Goal: Transaction & Acquisition: Purchase product/service

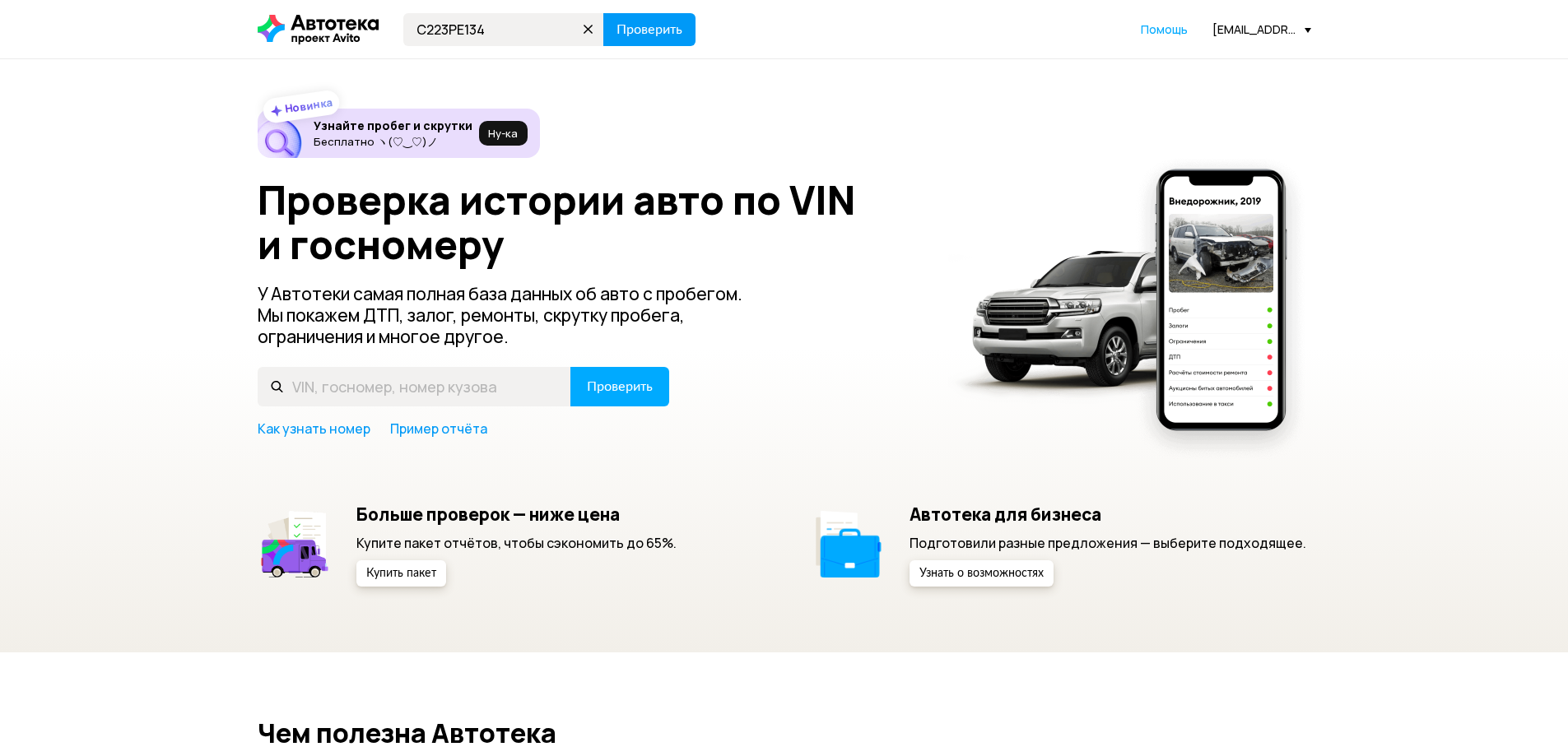
type input "С223РЕ134"
click at [670, 28] on span "Проверить" at bounding box center [650, 29] width 66 height 13
click at [468, 38] on input "text" at bounding box center [504, 29] width 201 height 33
type input "С223РЕ34"
click at [667, 29] on span "Проверить" at bounding box center [650, 29] width 66 height 13
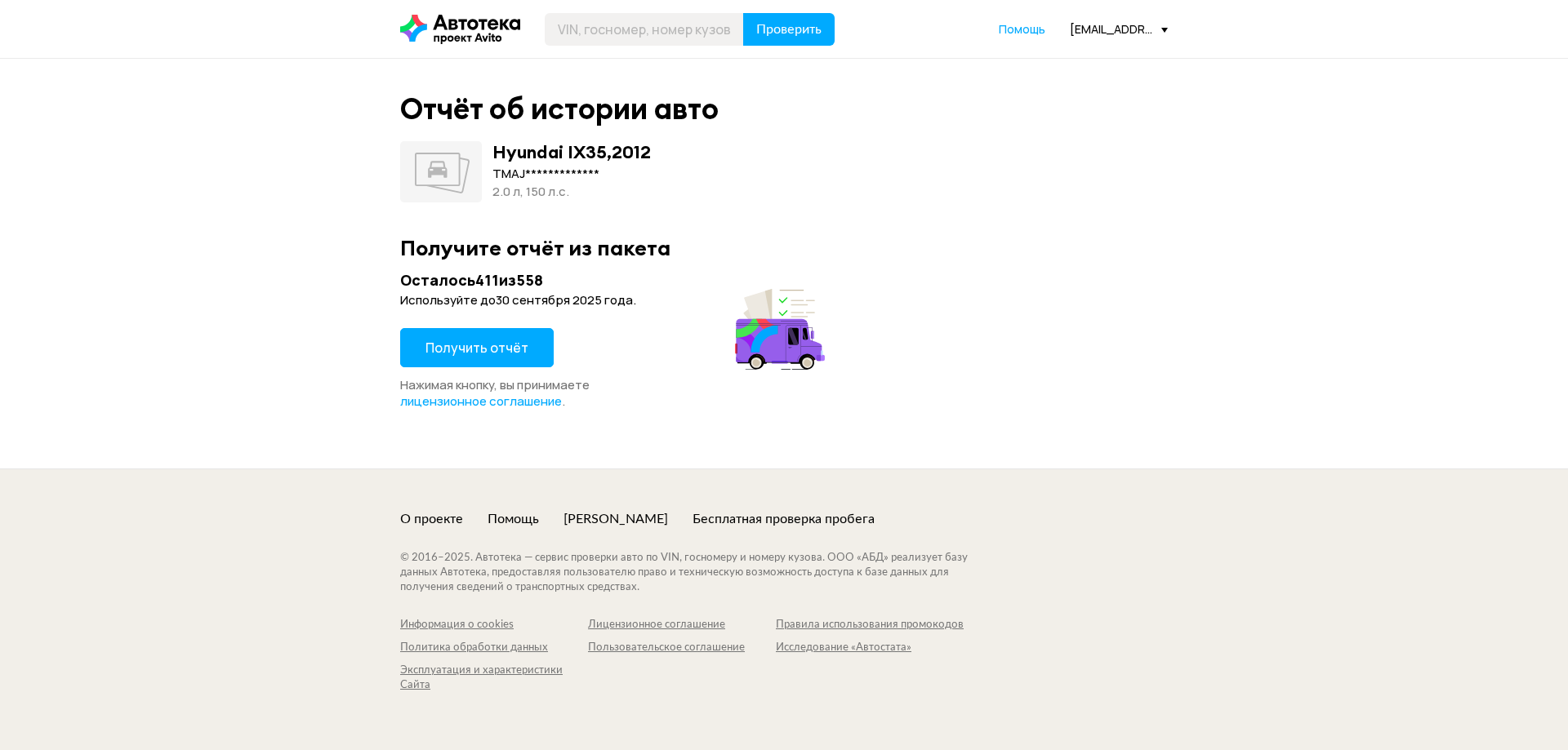
click at [496, 354] on span "Получить отчёт" at bounding box center [477, 348] width 103 height 18
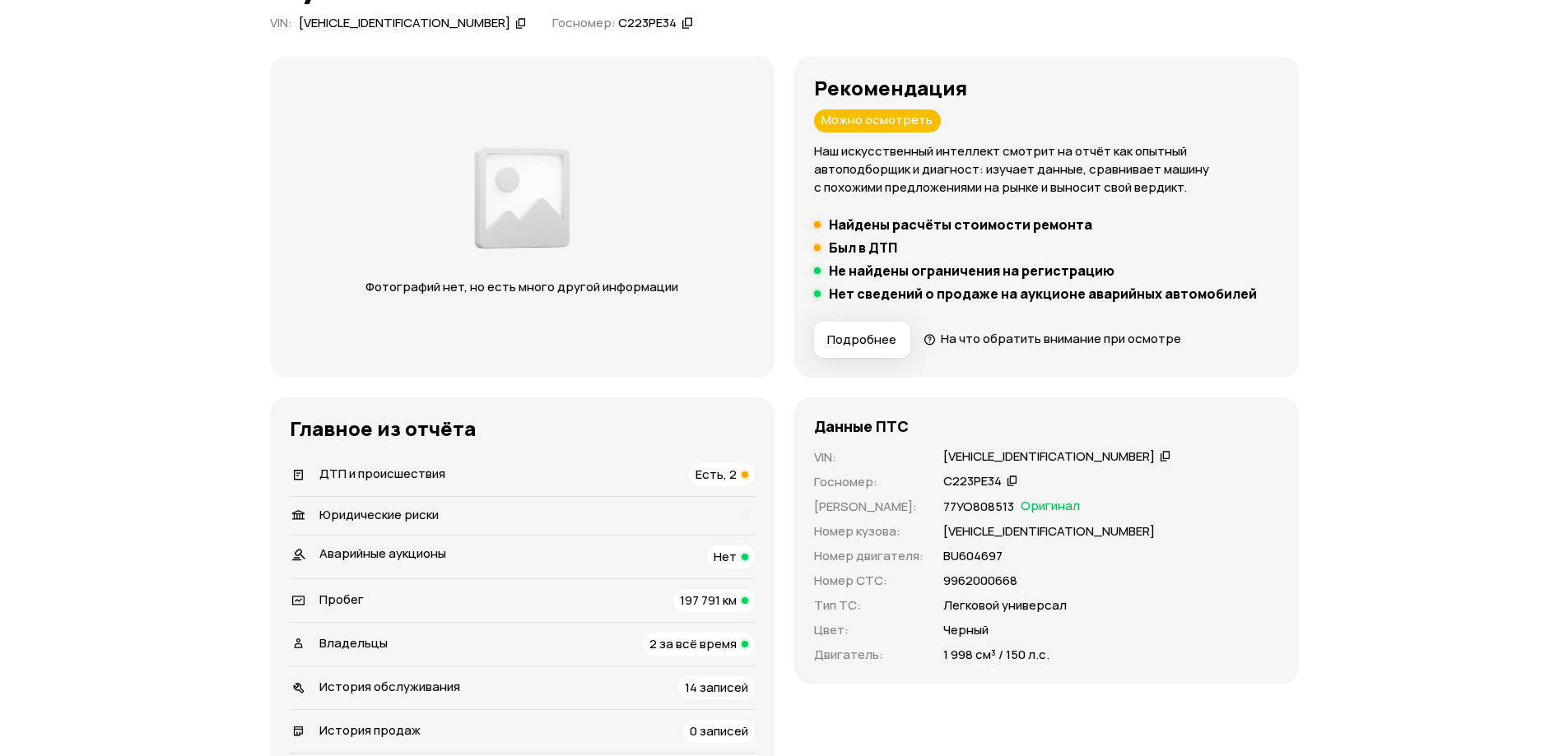
click at [610, 478] on div "ДТП и происшествия Есть, 2" at bounding box center [522, 475] width 465 height 23
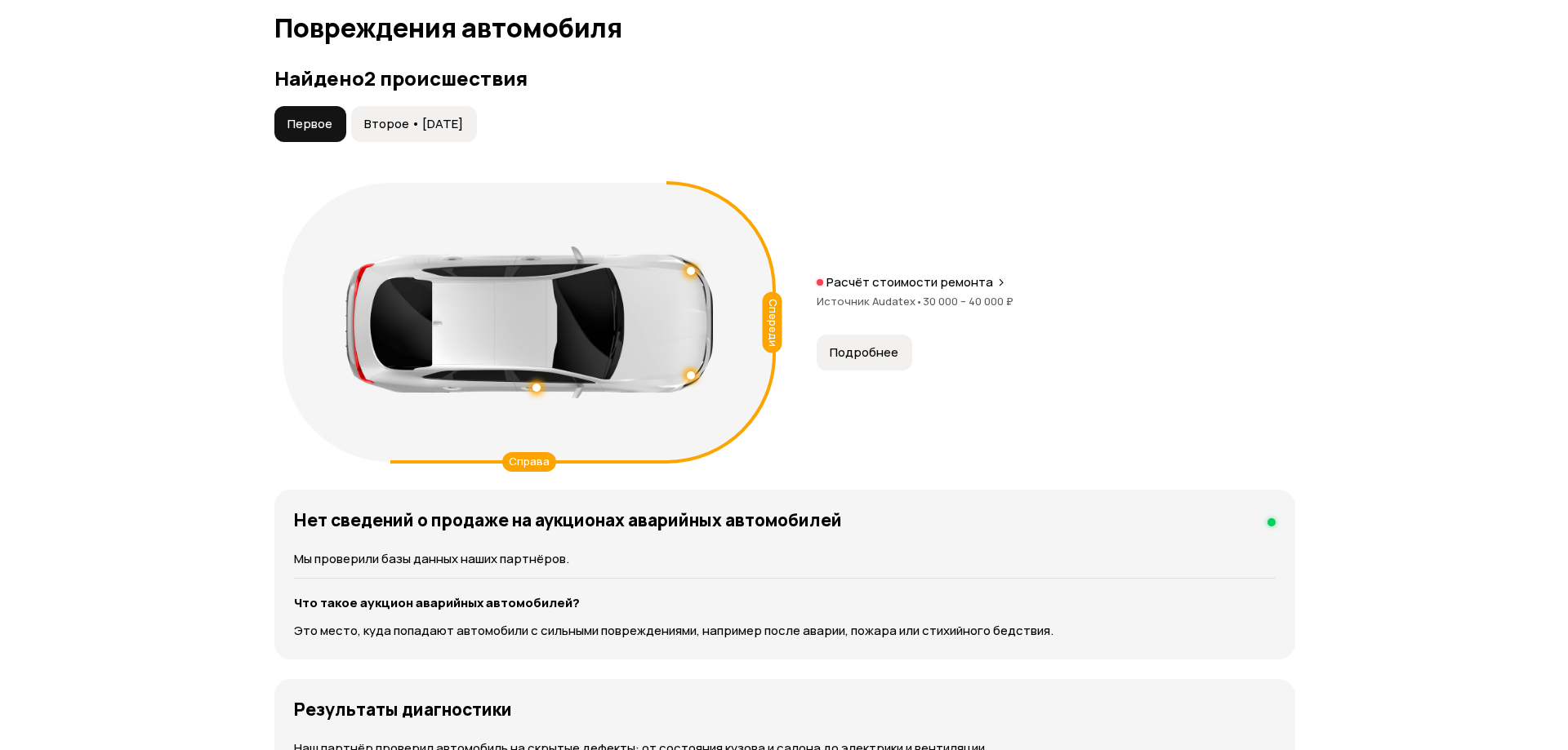
scroll to position [1704, 0]
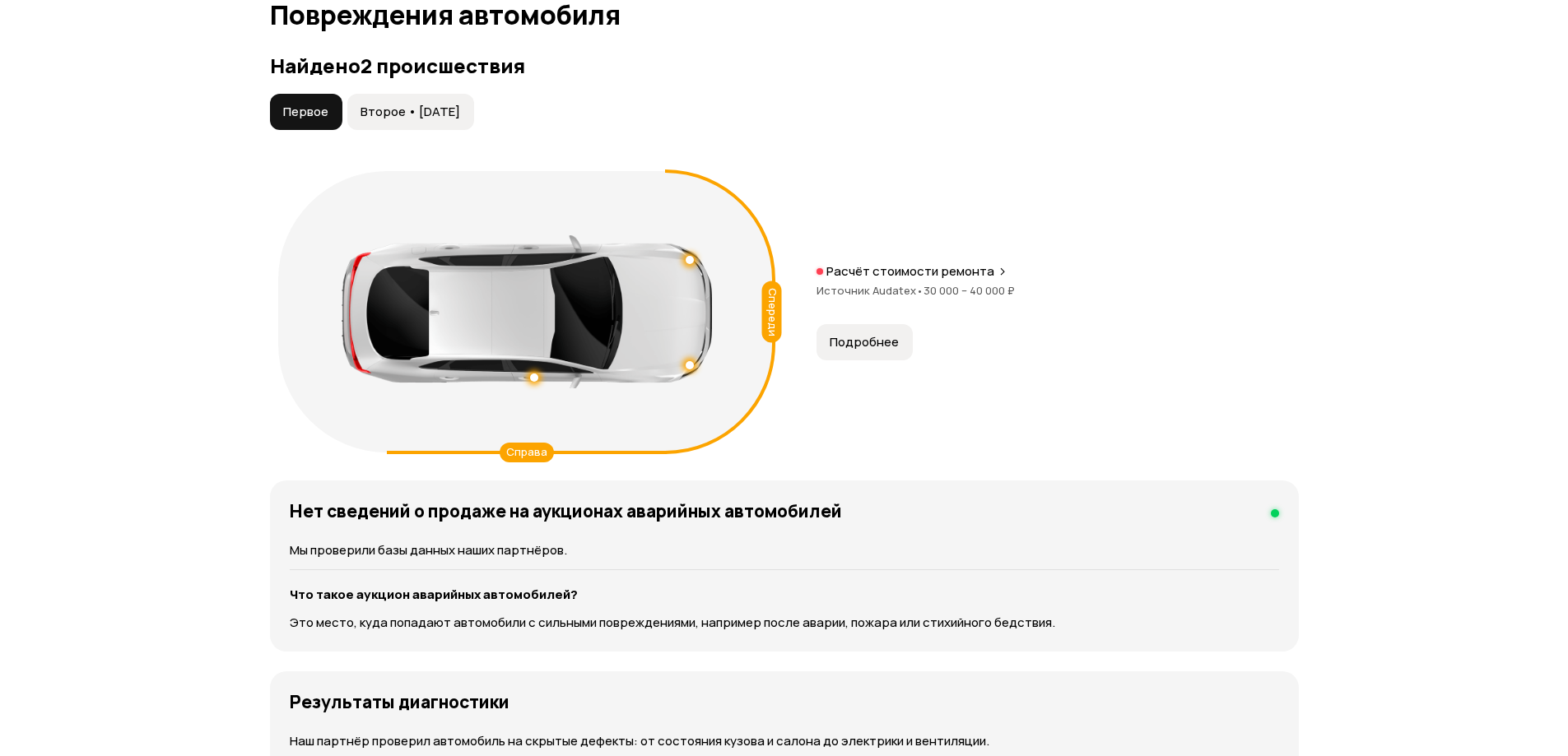
click at [400, 114] on span "Второе • 06 май 2020" at bounding box center [410, 112] width 100 height 17
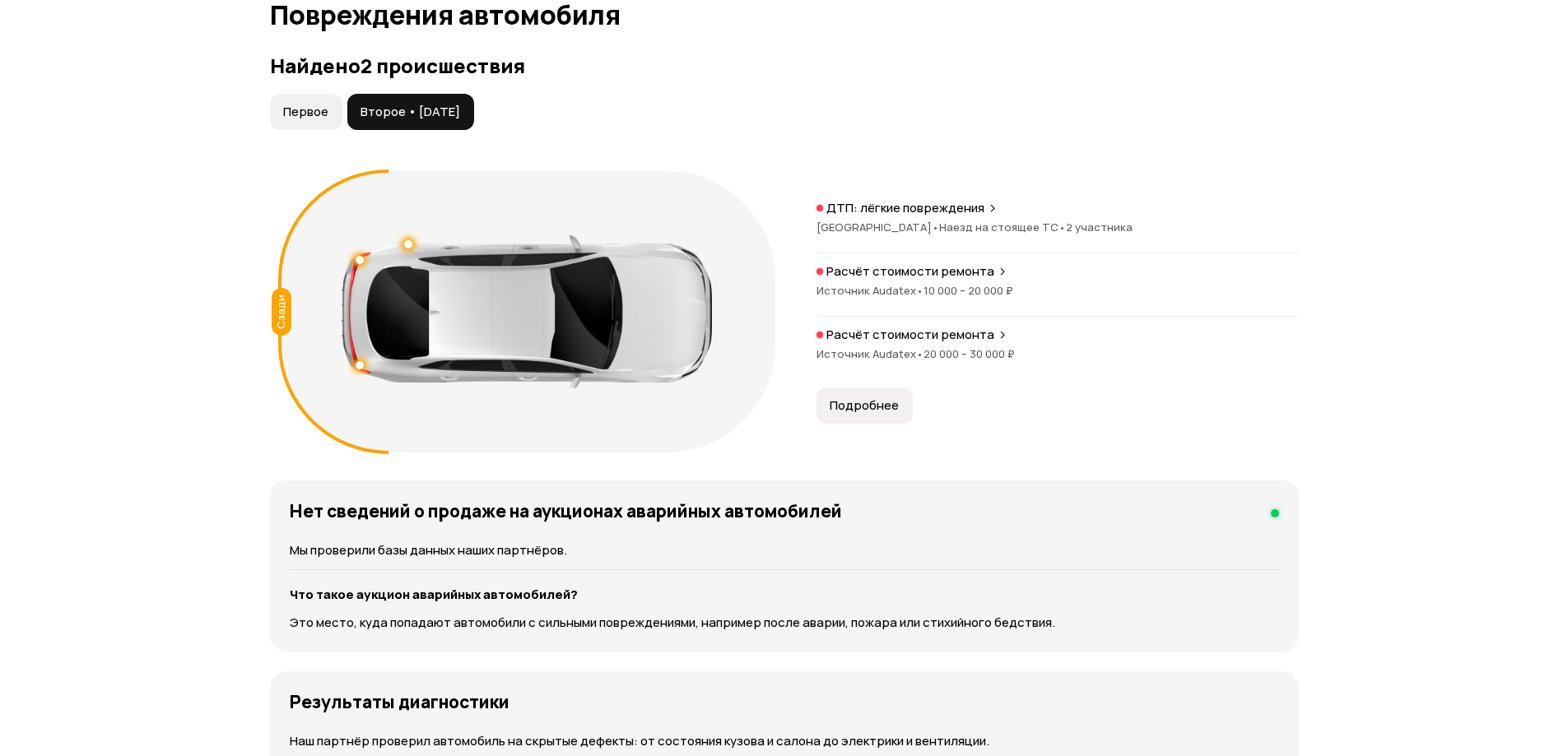
click at [852, 390] on button "Подробнее" at bounding box center [865, 406] width 96 height 36
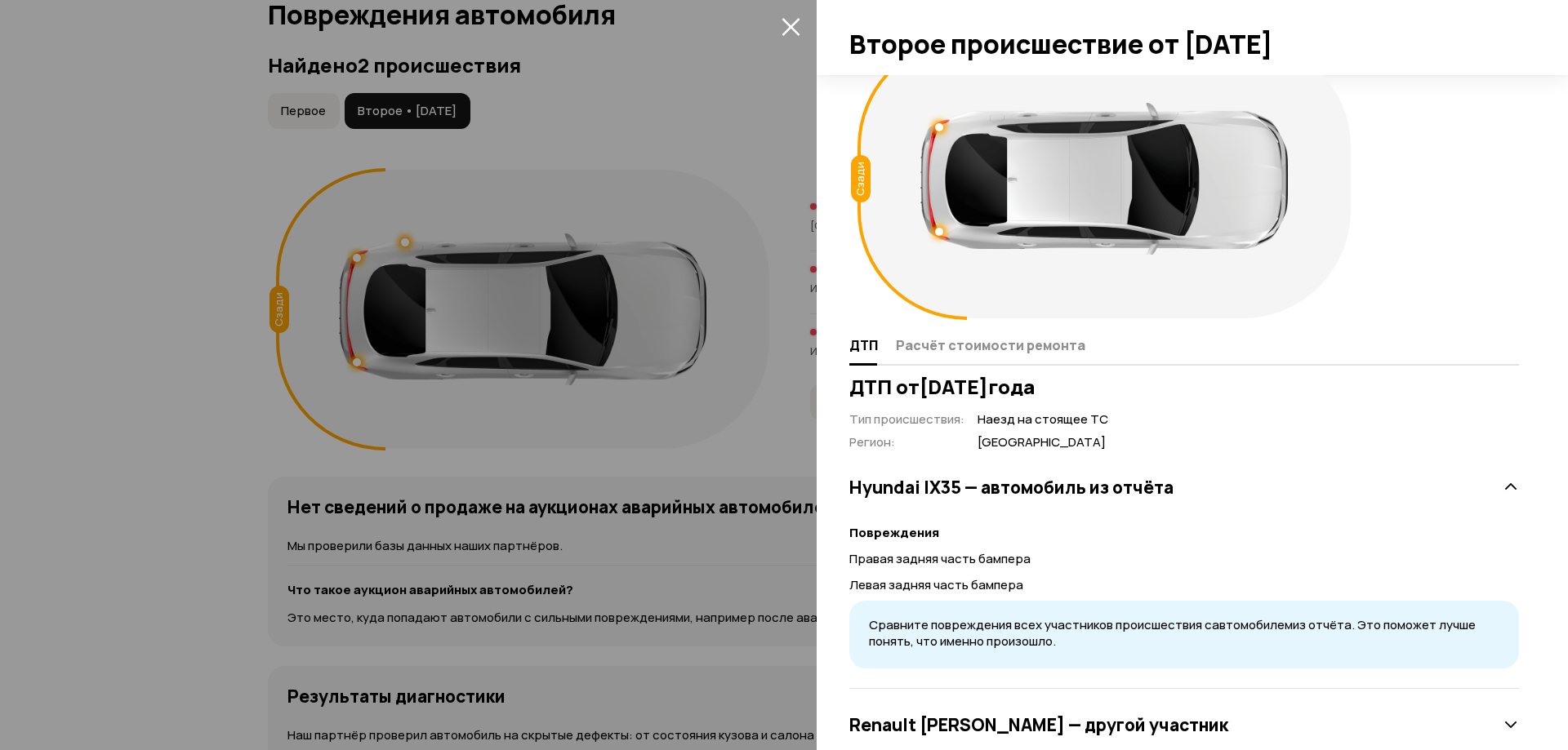
scroll to position [0, 0]
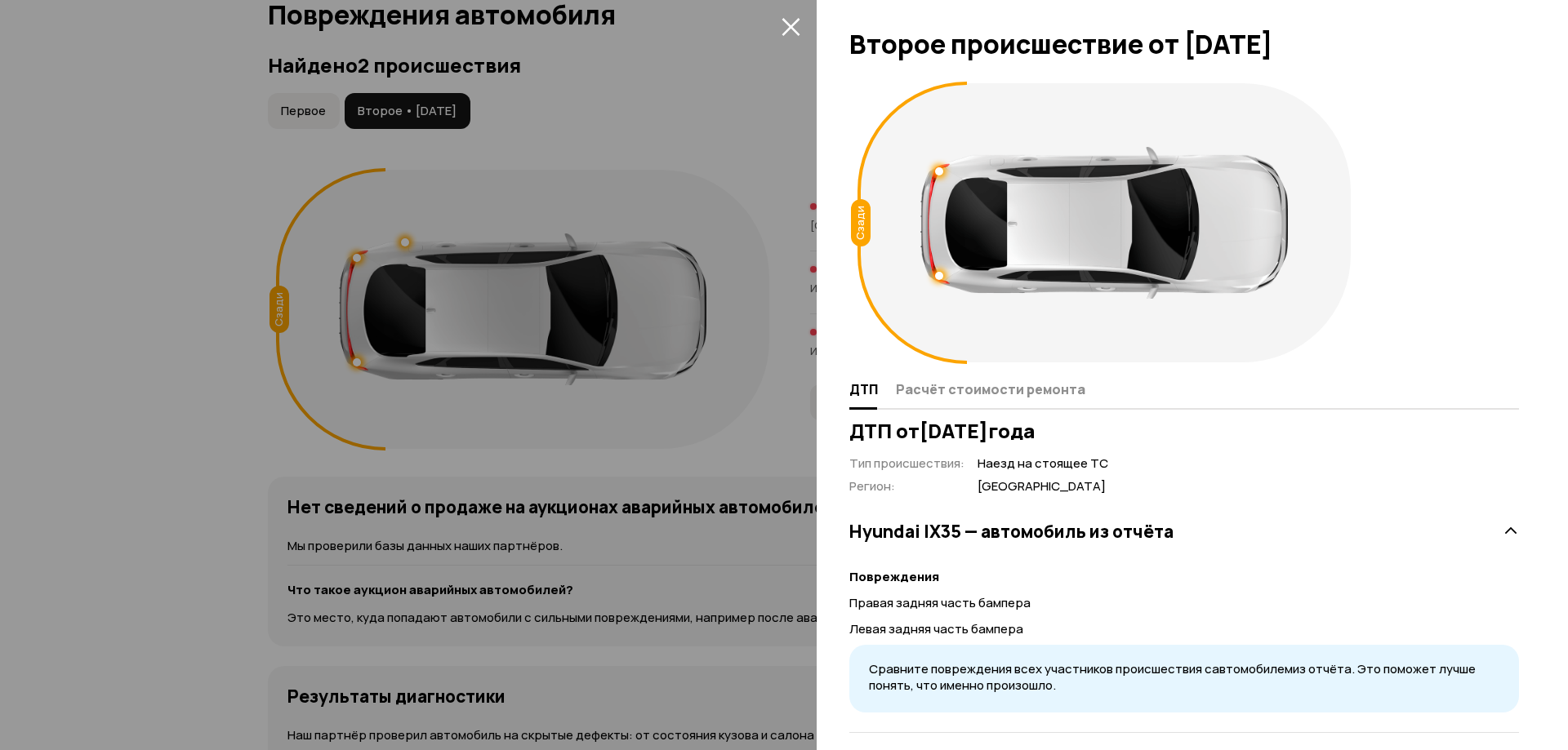
click at [810, 30] on div at bounding box center [784, 375] width 1568 height 750
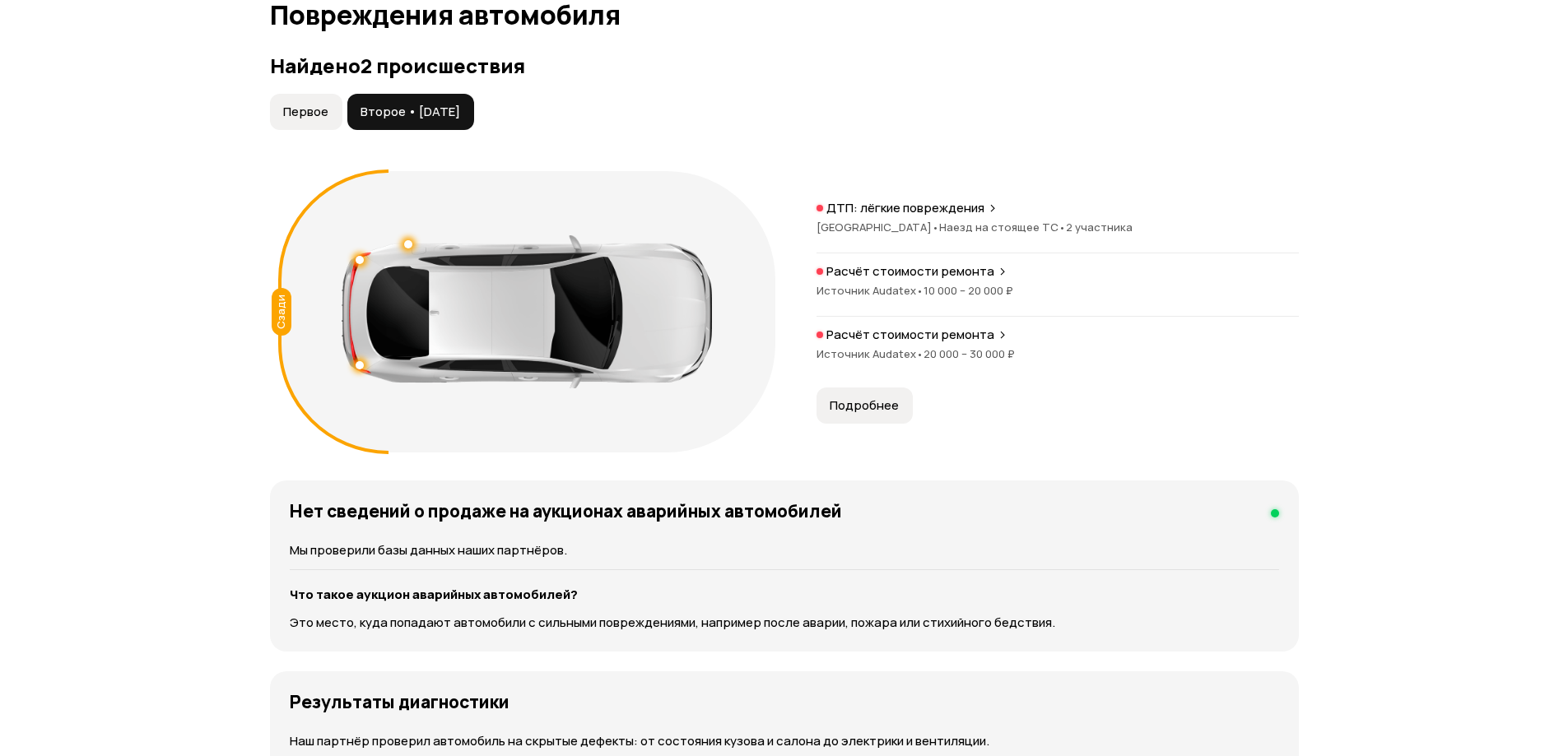
click at [303, 109] on span "Первое" at bounding box center [305, 112] width 45 height 17
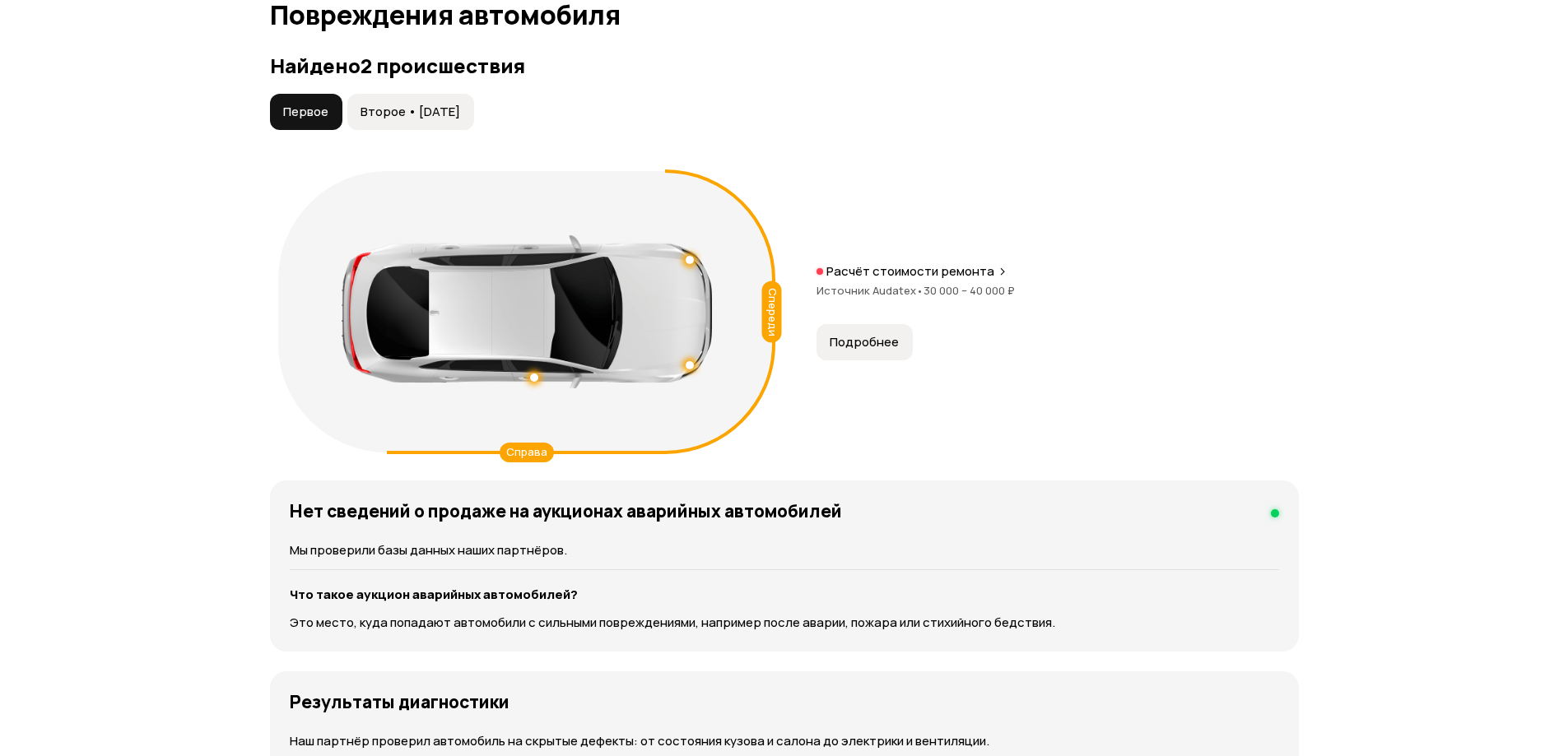
click at [859, 338] on span "Подробнее" at bounding box center [865, 342] width 69 height 17
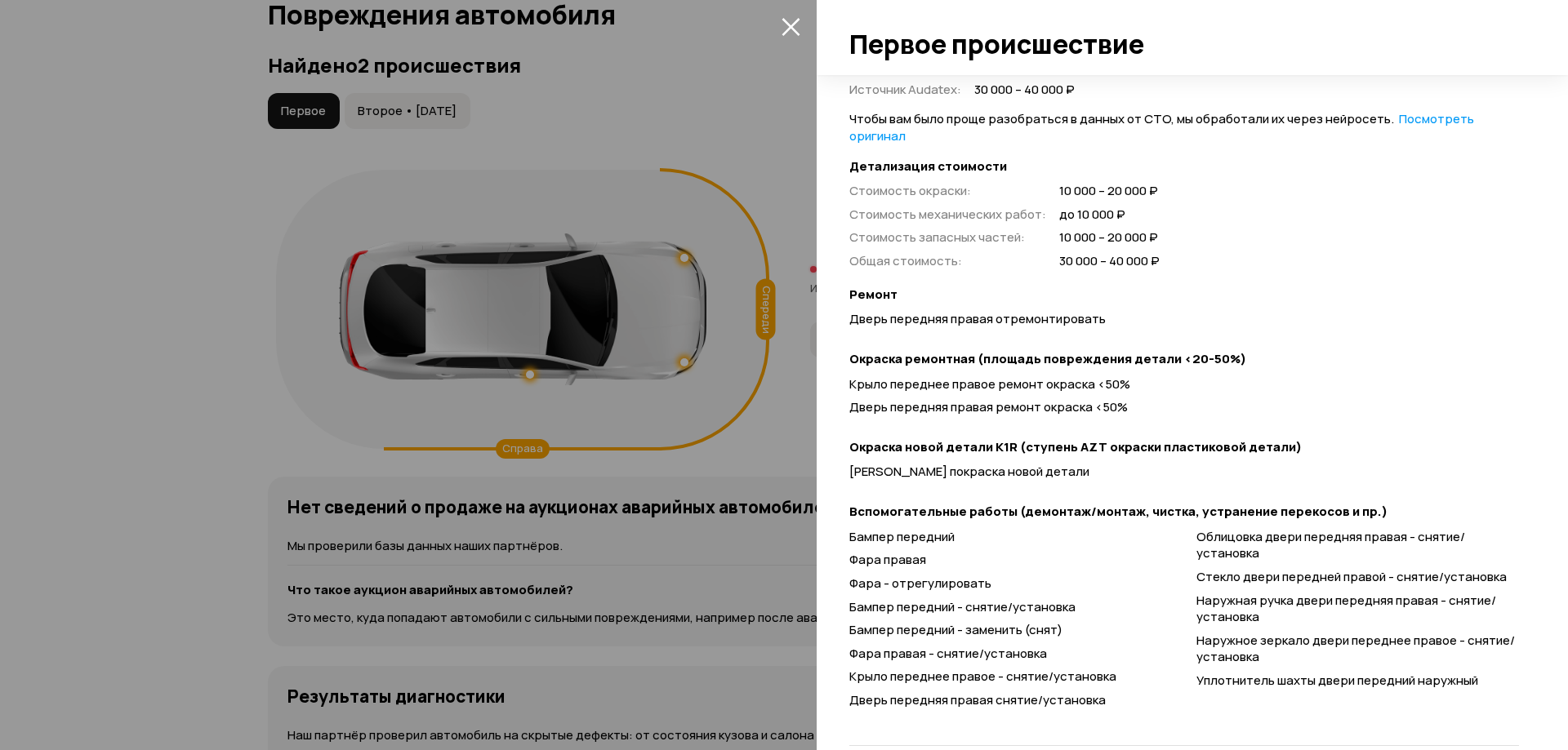
scroll to position [408, 0]
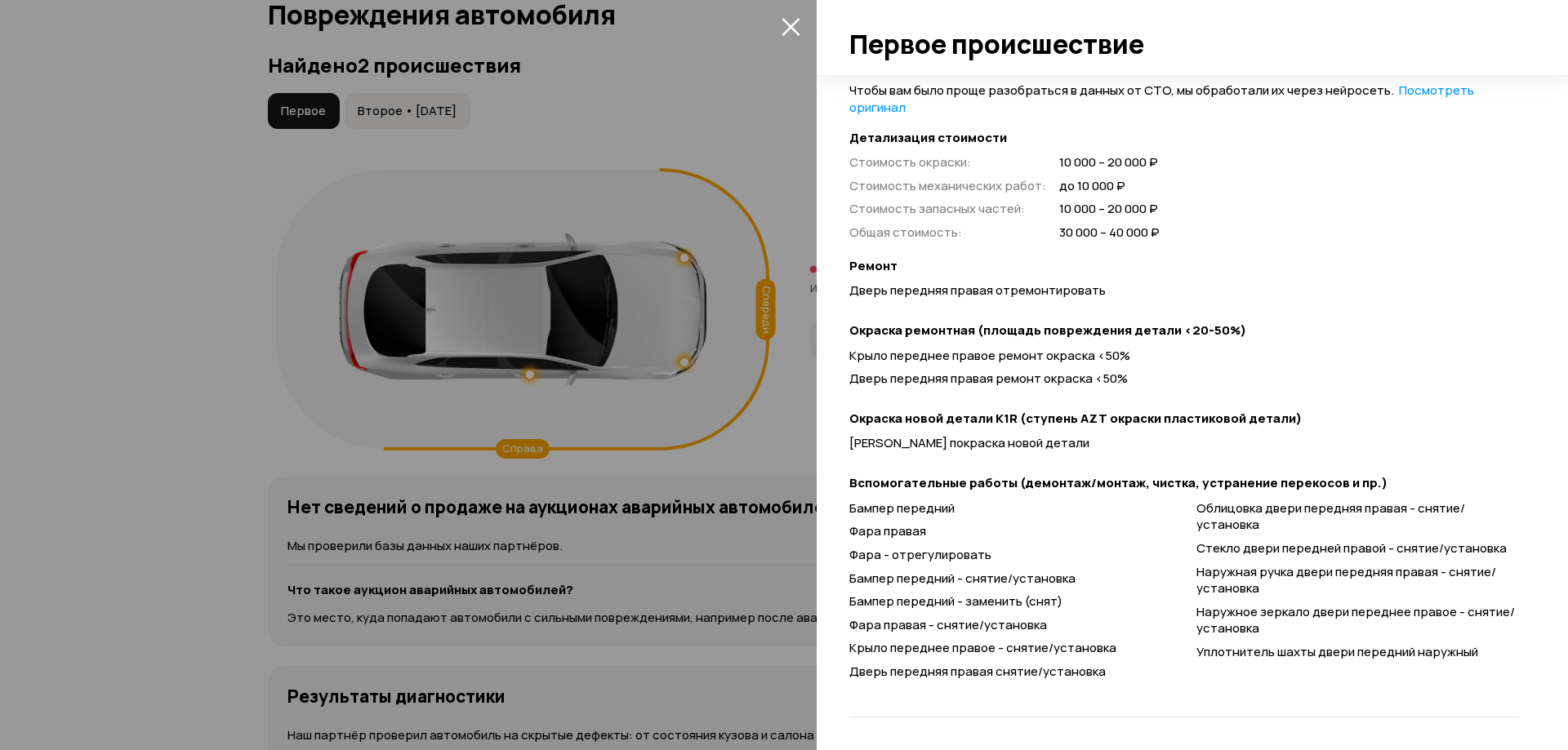
click at [791, 26] on icon "закрыть" at bounding box center [790, 26] width 18 height 18
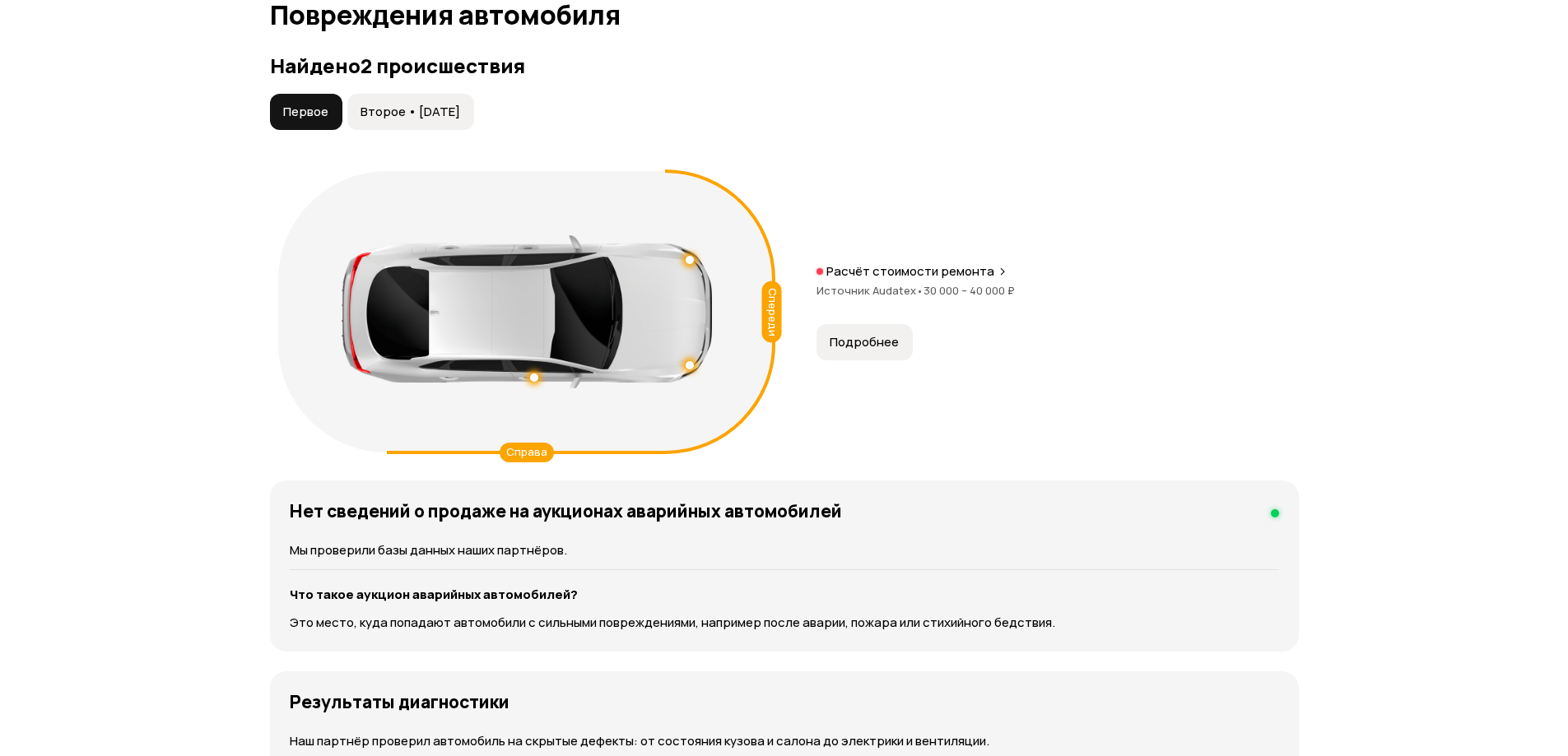
click at [415, 122] on button "Второе • 06 май 2020" at bounding box center [410, 111] width 126 height 36
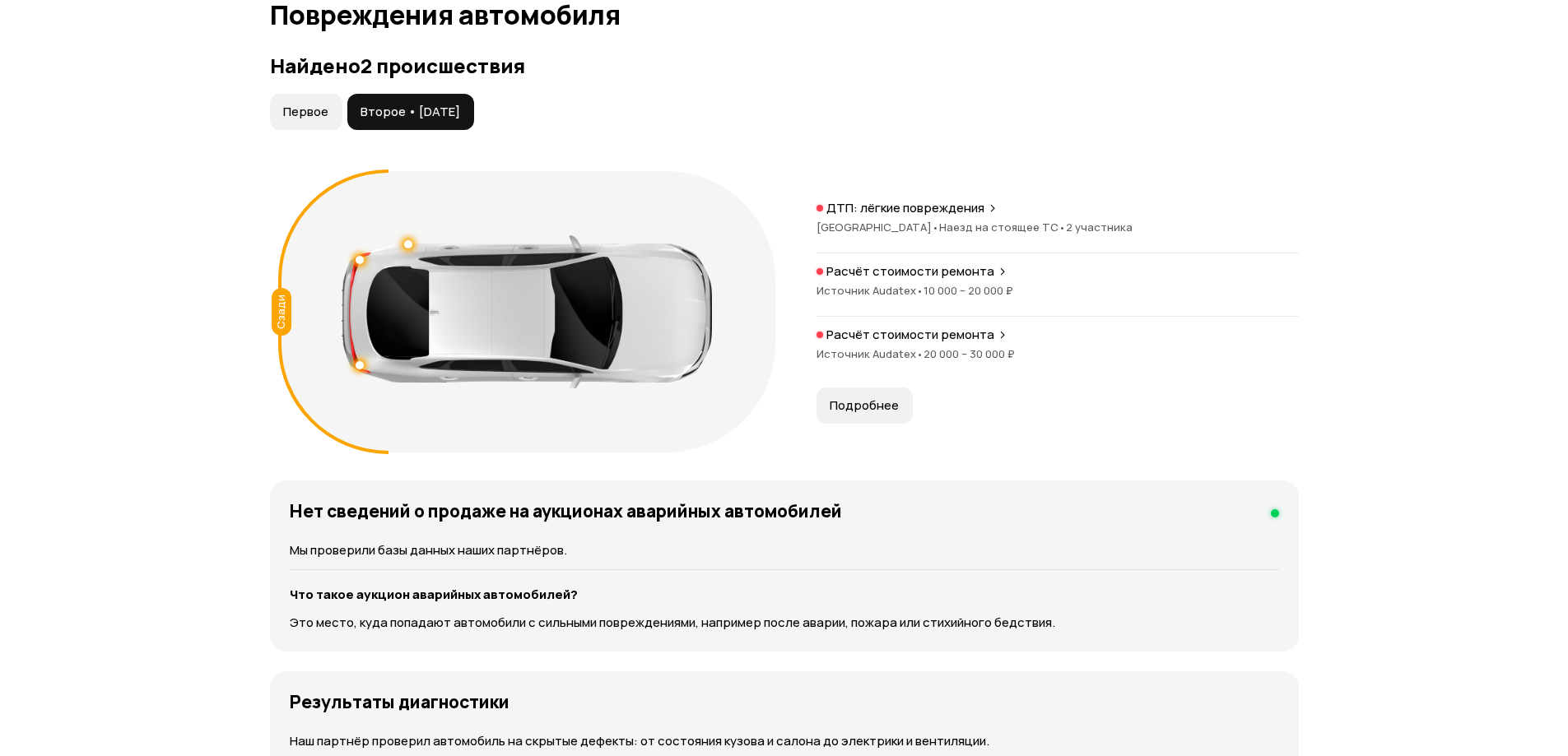
click at [878, 413] on span "Подробнее" at bounding box center [865, 406] width 69 height 17
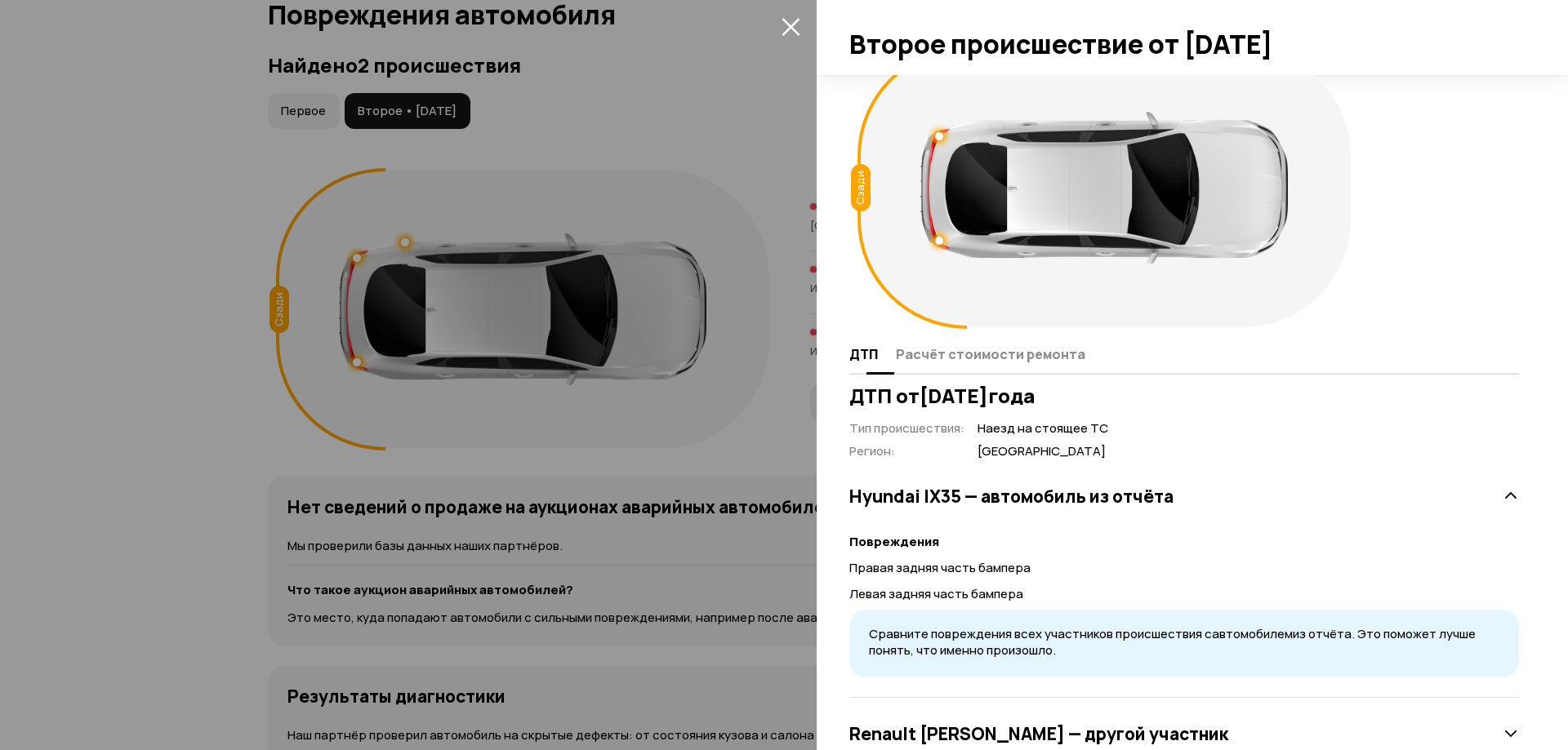
scroll to position [6, 0]
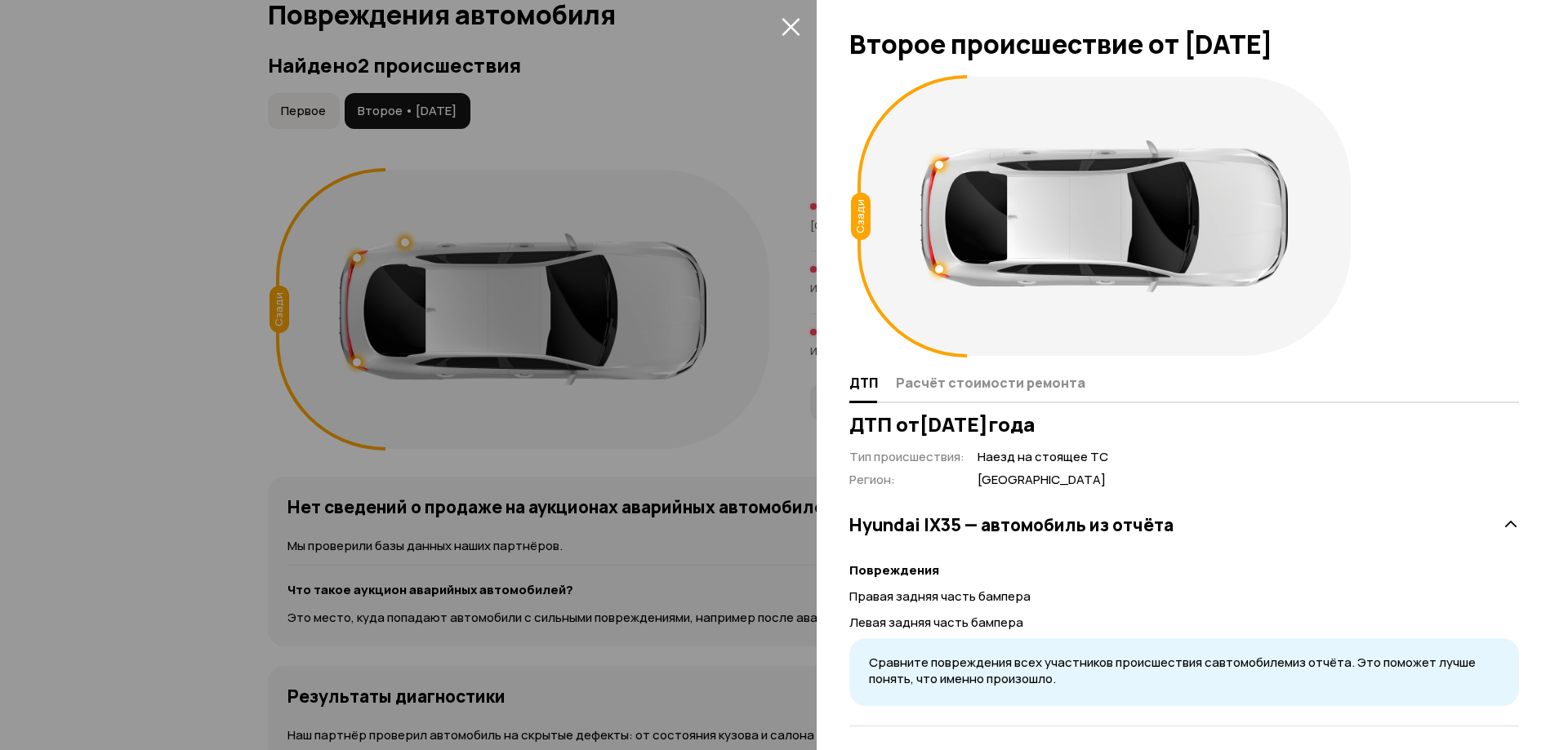
click at [801, 28] on button "закрыть" at bounding box center [791, 26] width 26 height 26
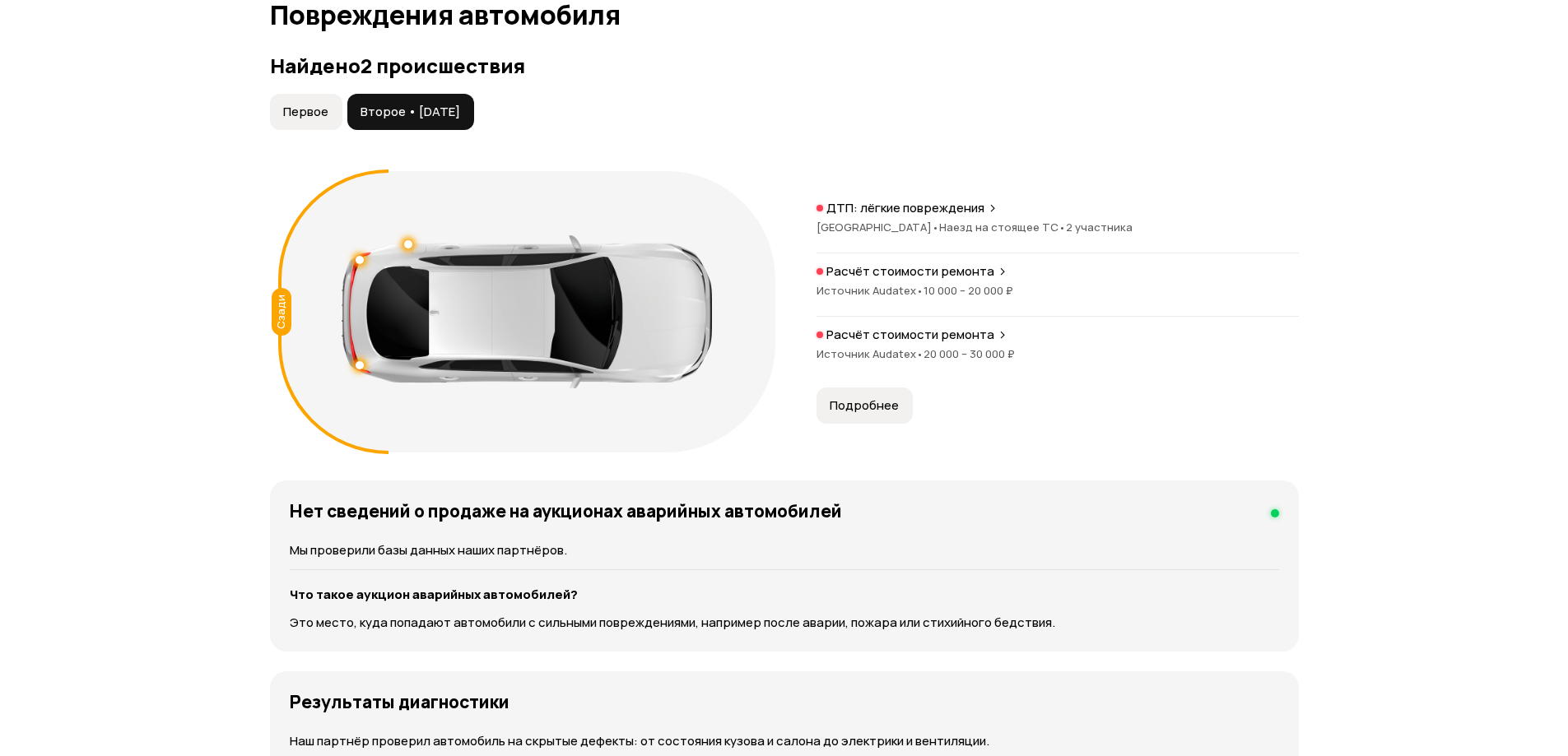
click at [312, 109] on span "Первое" at bounding box center [305, 112] width 45 height 17
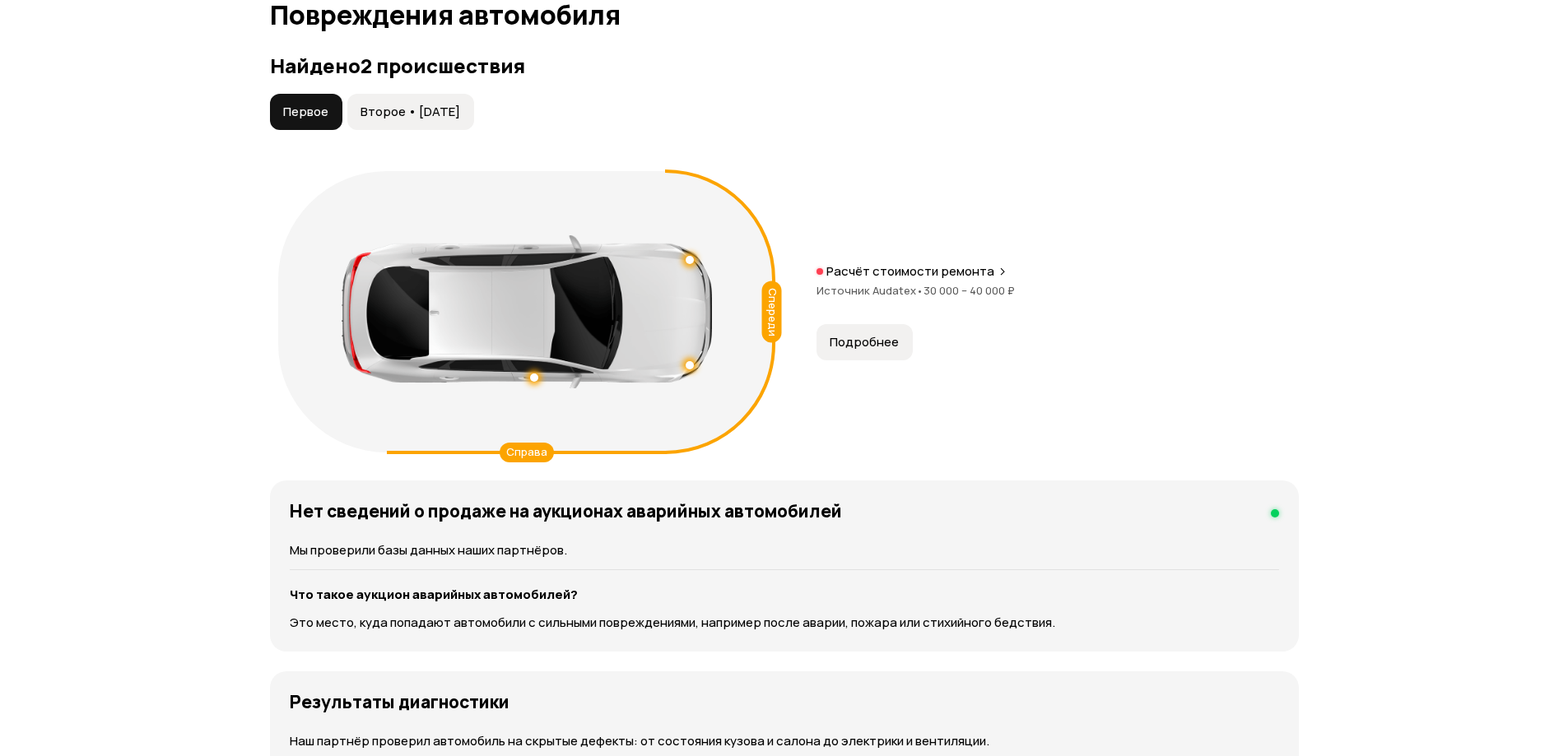
click at [837, 347] on span "Подробнее" at bounding box center [865, 342] width 69 height 17
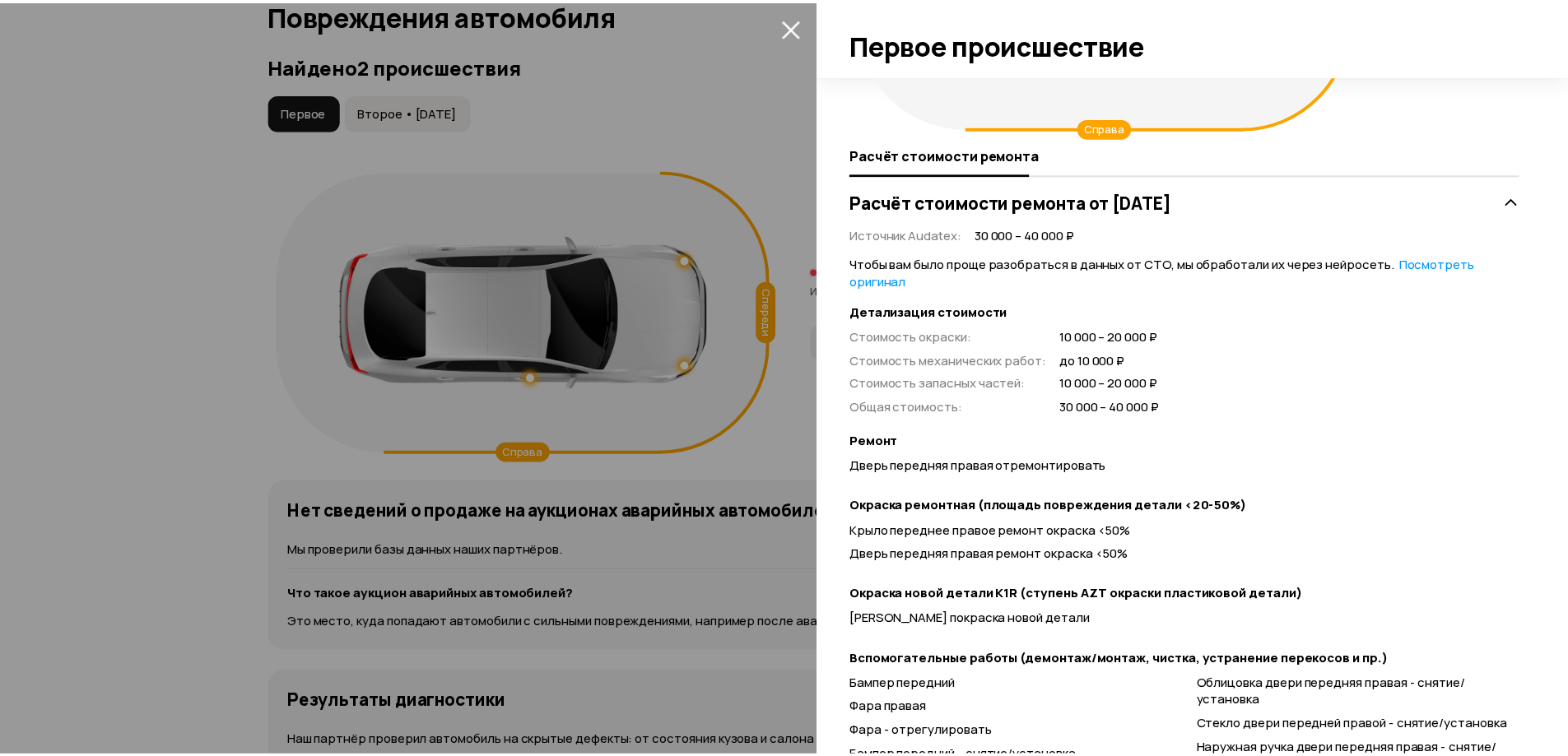
scroll to position [329, 0]
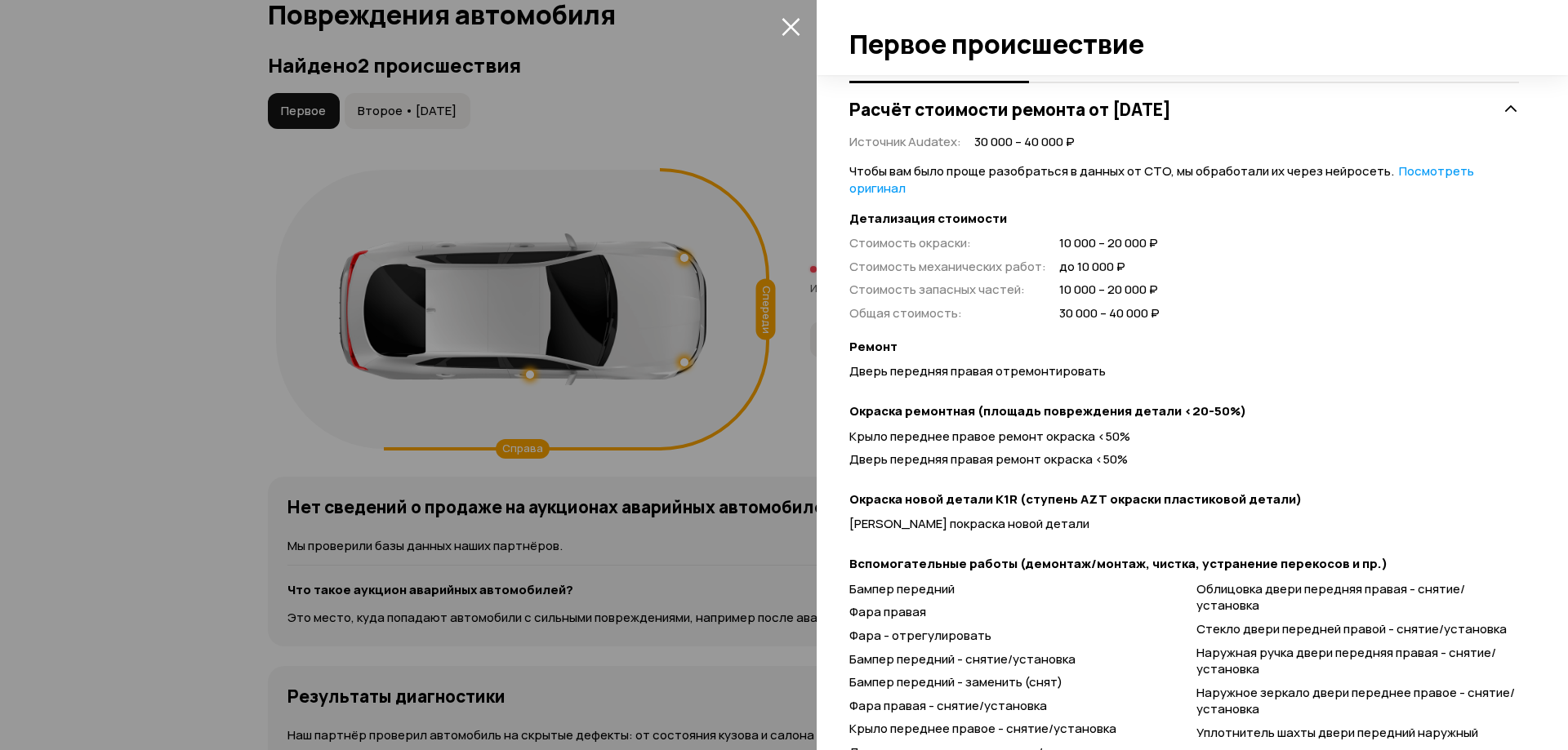
click at [791, 19] on icon "закрыть" at bounding box center [790, 26] width 19 height 19
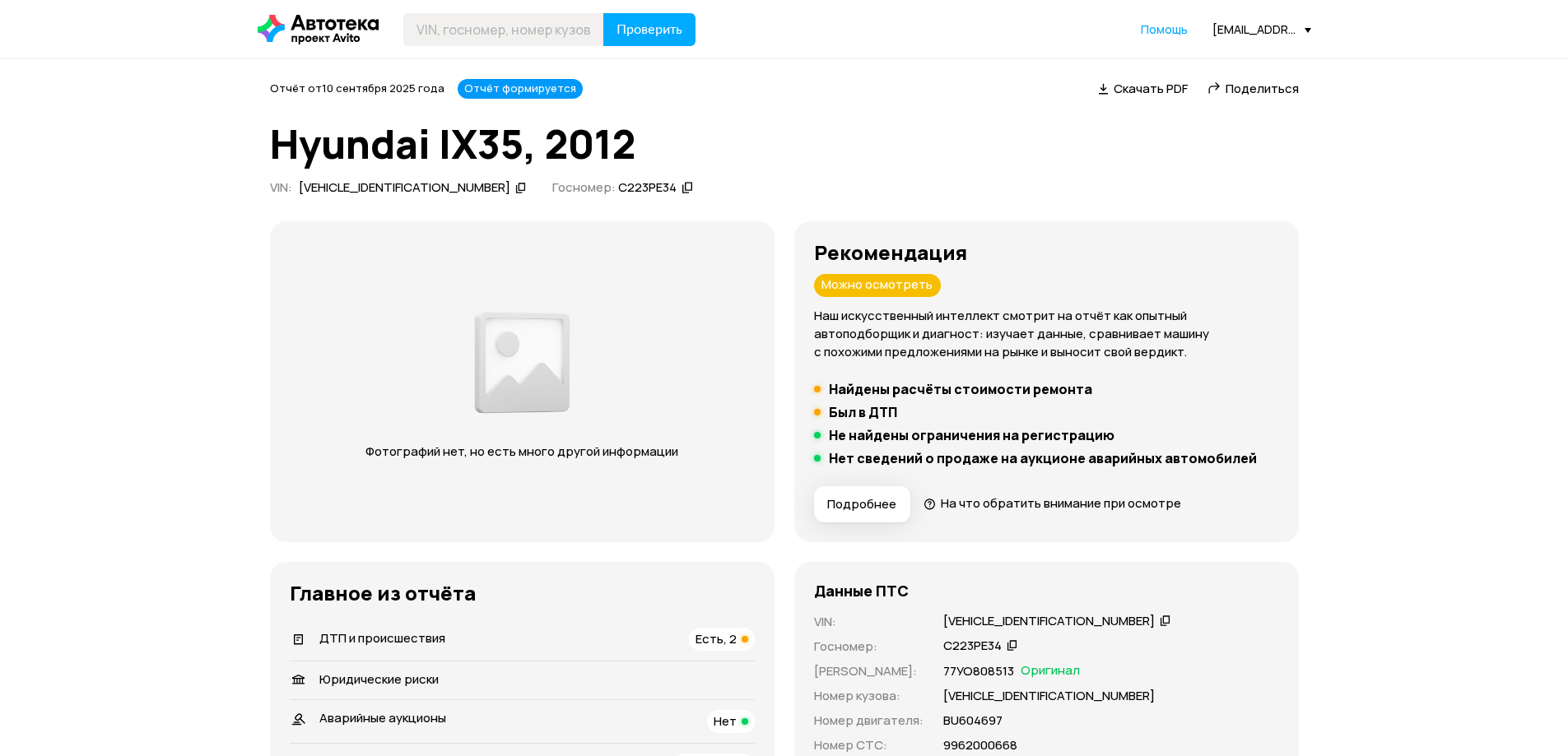
scroll to position [83, 0]
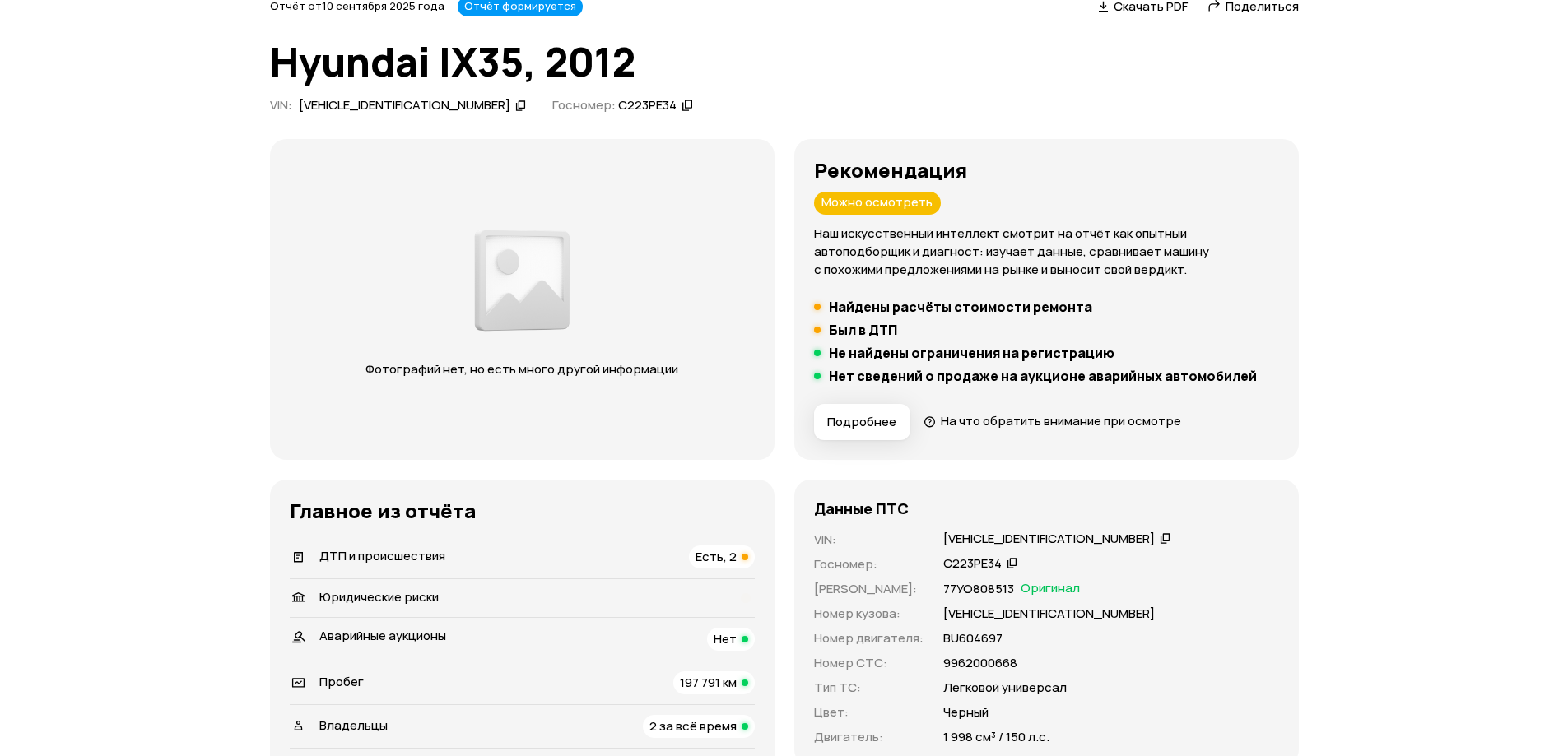
click at [971, 532] on div "TMAJU81BBCJ273086" at bounding box center [1049, 539] width 212 height 17
copy div "TMAJU81BBCJ273086"
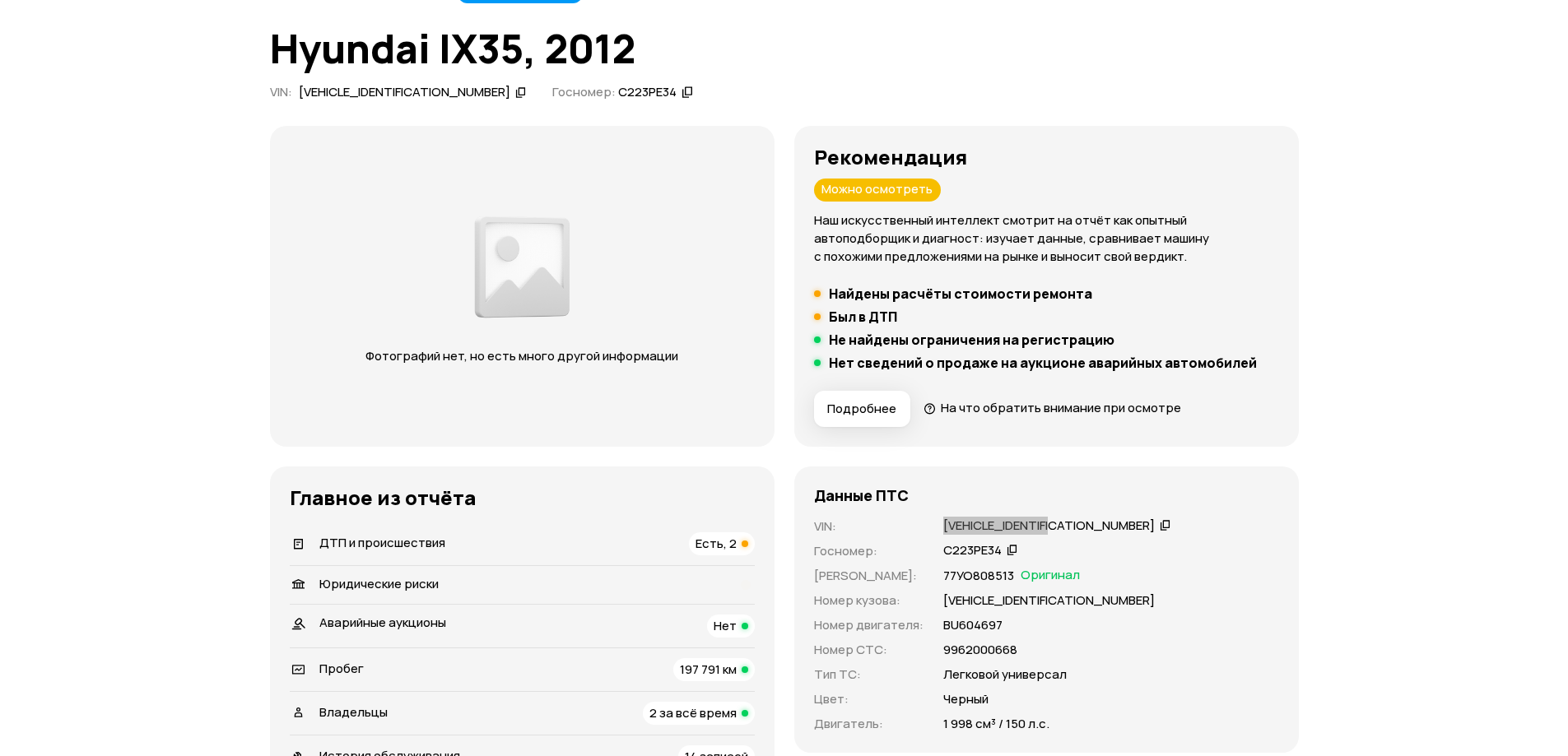
scroll to position [247, 0]
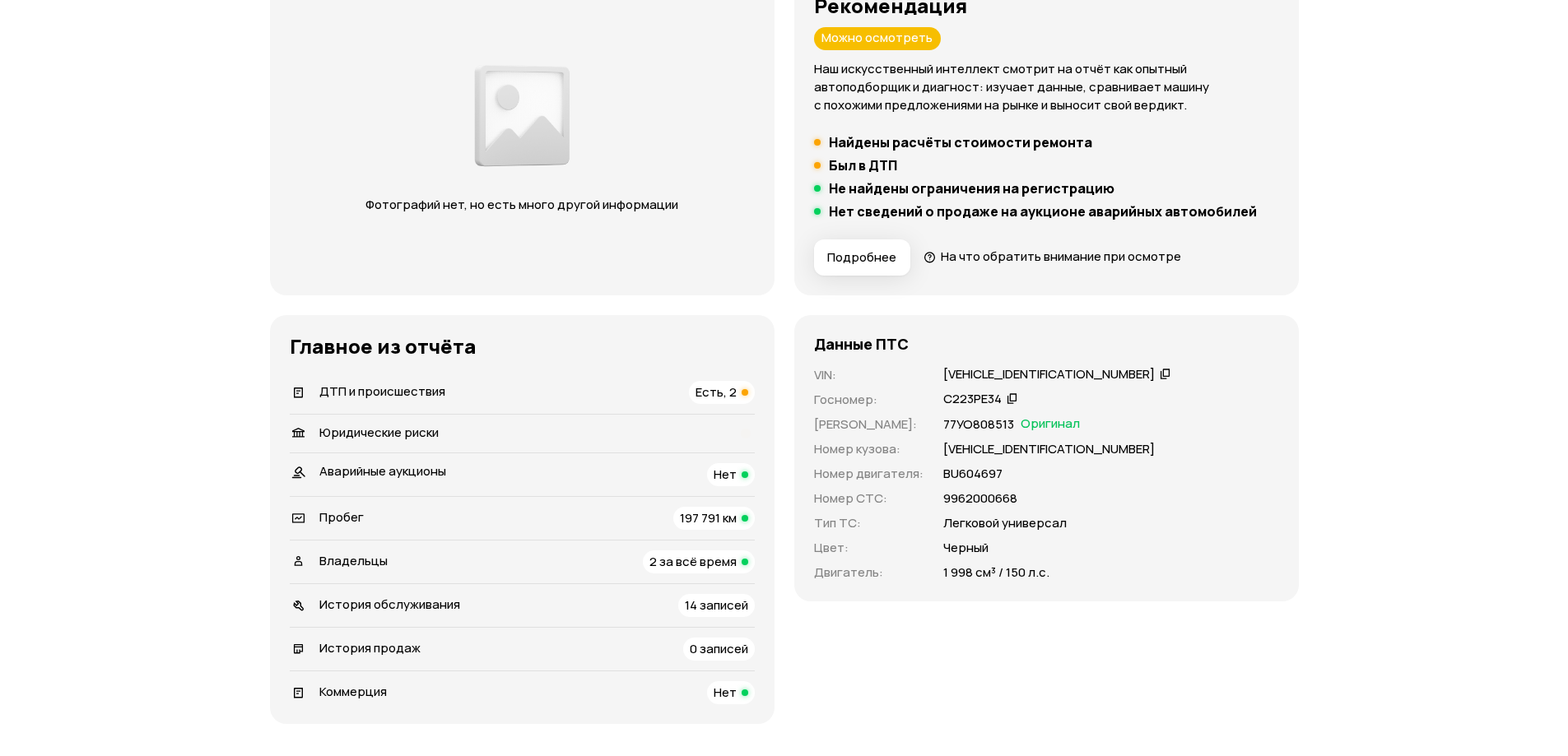
click at [557, 560] on div "Владельцы 2 за всё время" at bounding box center [522, 562] width 465 height 23
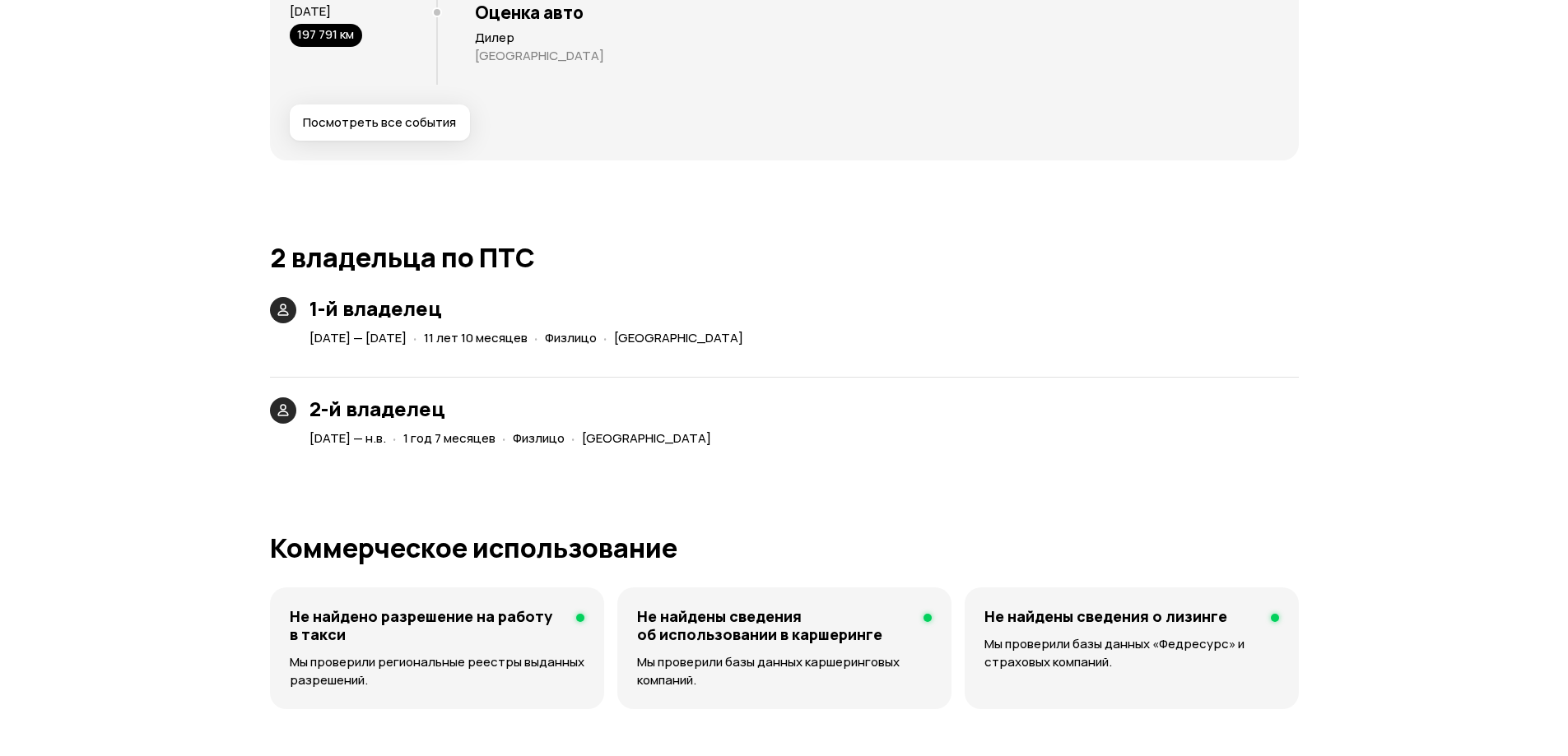
scroll to position [3488, 0]
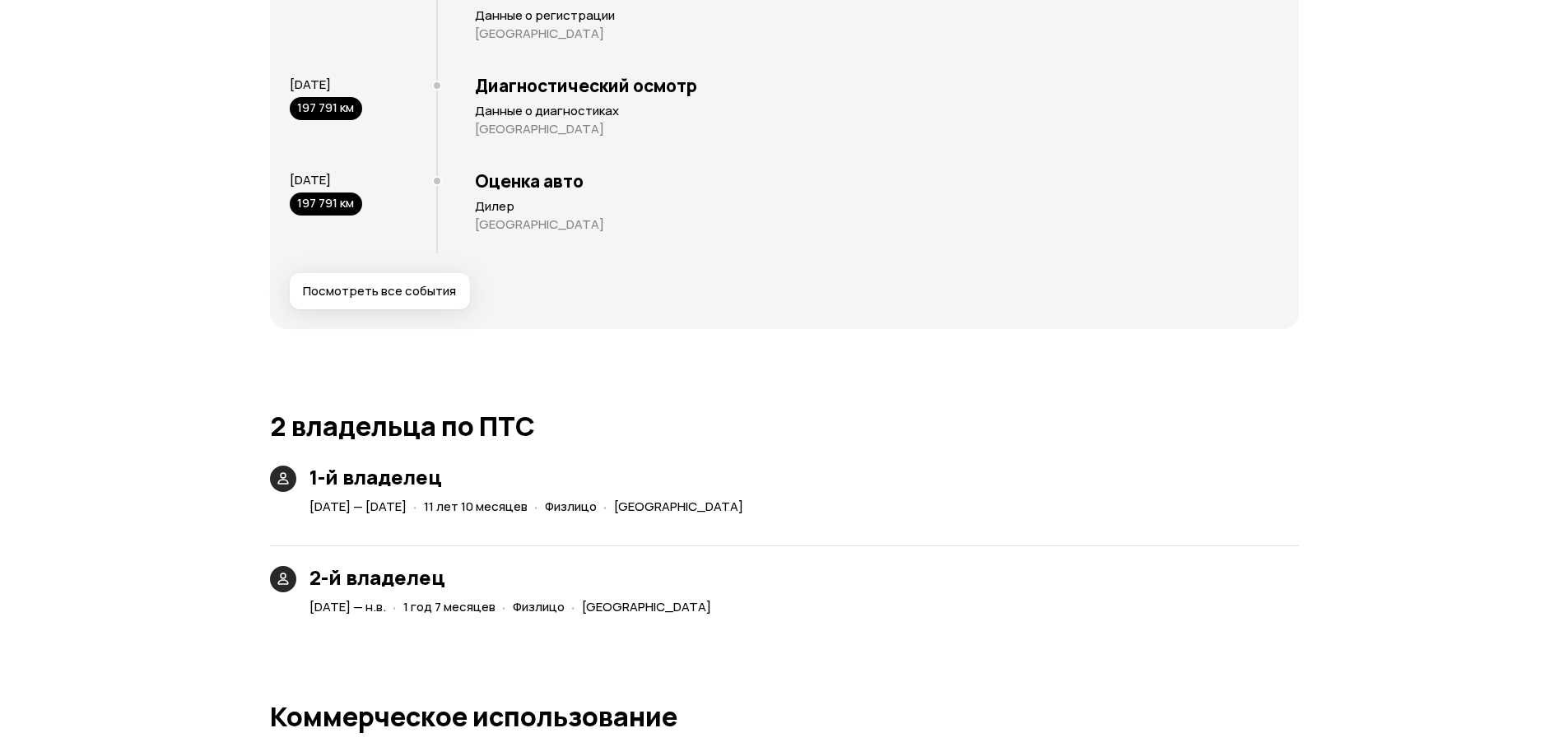
click at [1244, 410] on div "Юридические риски Загрузилась не вся информация, поэтому мы пока не можем сдела…" at bounding box center [784, 70] width 1029 height 5011
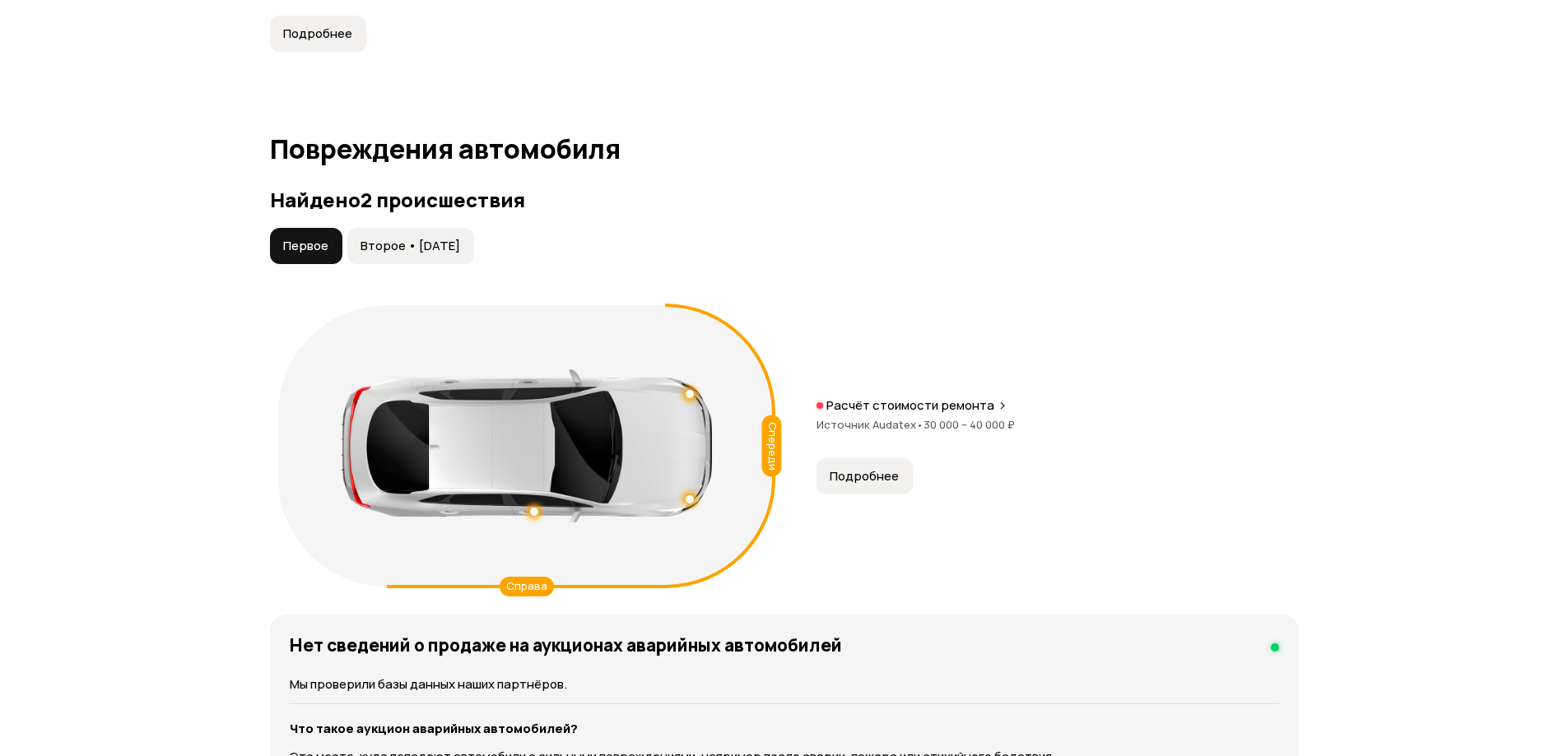
scroll to position [1481, 0]
